Goal: Information Seeking & Learning: Learn about a topic

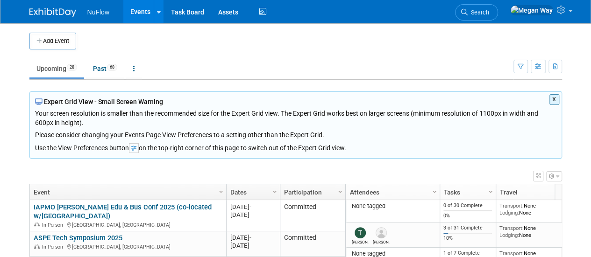
scroll to position [47, 0]
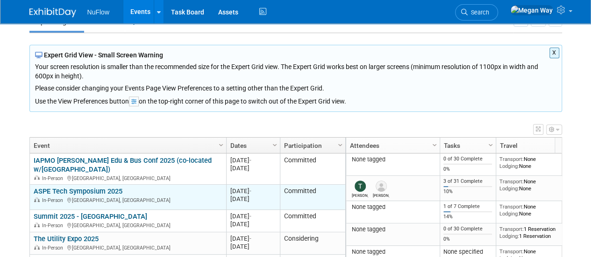
click at [93, 187] on link "ASPE Tech Symposium 2025" at bounding box center [78, 191] width 89 height 8
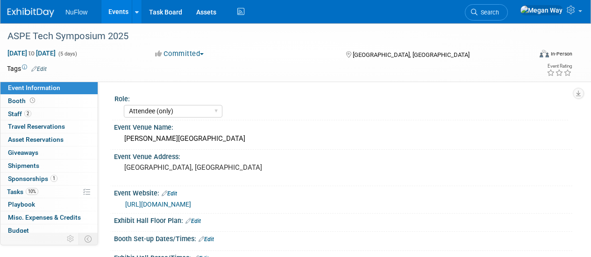
select select "Attendee (only)"
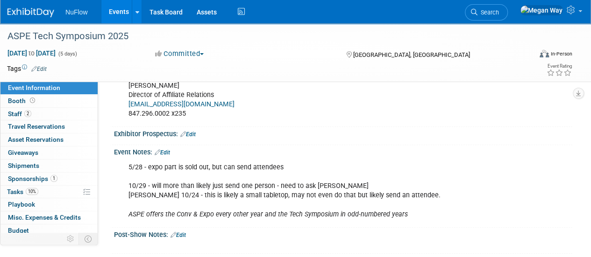
scroll to position [314, 0]
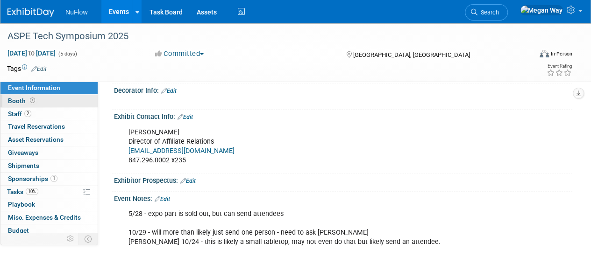
click at [15, 99] on span "Booth" at bounding box center [22, 100] width 29 height 7
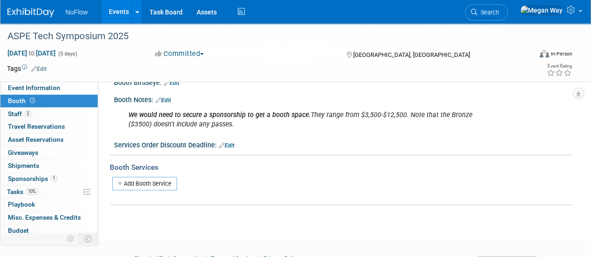
scroll to position [93, 0]
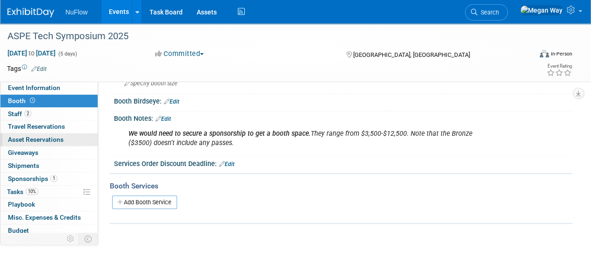
click at [25, 140] on span "Asset Reservations 0" at bounding box center [36, 139] width 56 height 7
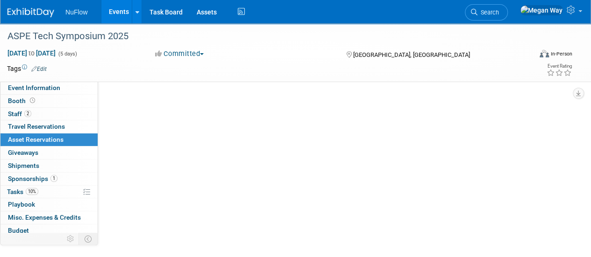
scroll to position [0, 0]
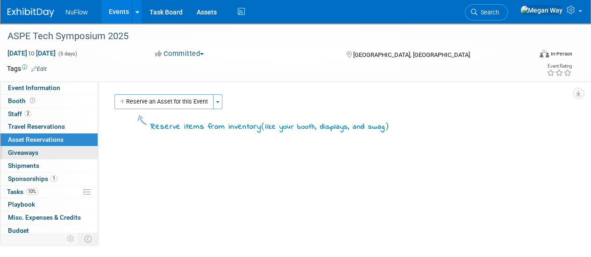
click at [28, 151] on span "Giveaways 0" at bounding box center [23, 152] width 30 height 7
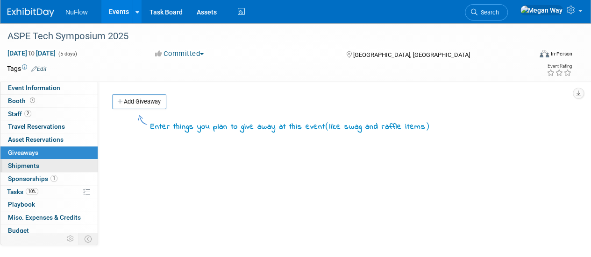
click at [19, 163] on span "Shipments 0" at bounding box center [23, 165] width 31 height 7
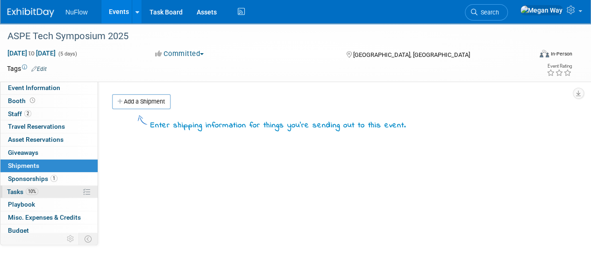
click at [14, 189] on span "Tasks 10%" at bounding box center [22, 191] width 31 height 7
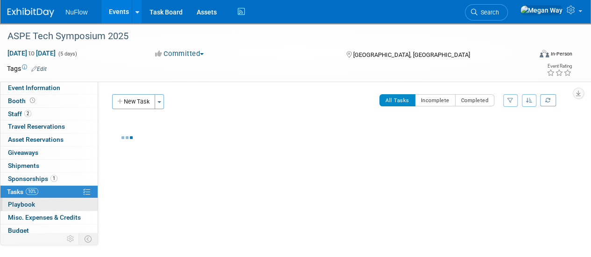
click at [17, 202] on span "Playbook 0" at bounding box center [21, 204] width 27 height 7
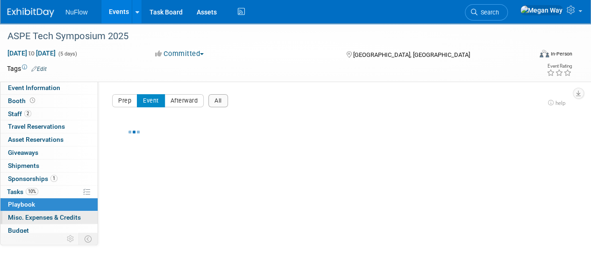
click at [18, 216] on span "Misc. Expenses & Credits 0" at bounding box center [44, 217] width 73 height 7
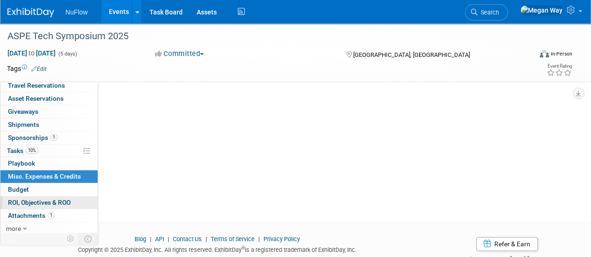
scroll to position [93, 0]
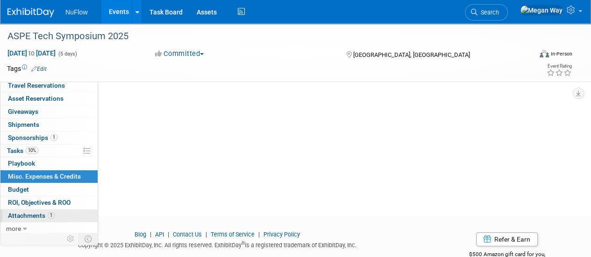
click at [22, 212] on span "Attachments 1" at bounding box center [31, 215] width 47 height 7
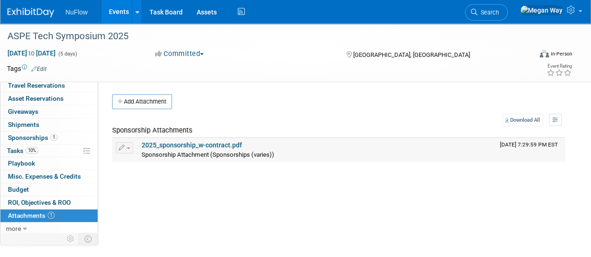
click at [204, 144] on link "2025_sponsorship_w-contract.pdf" at bounding box center [191, 144] width 100 height 7
